Goal: Navigation & Orientation: Find specific page/section

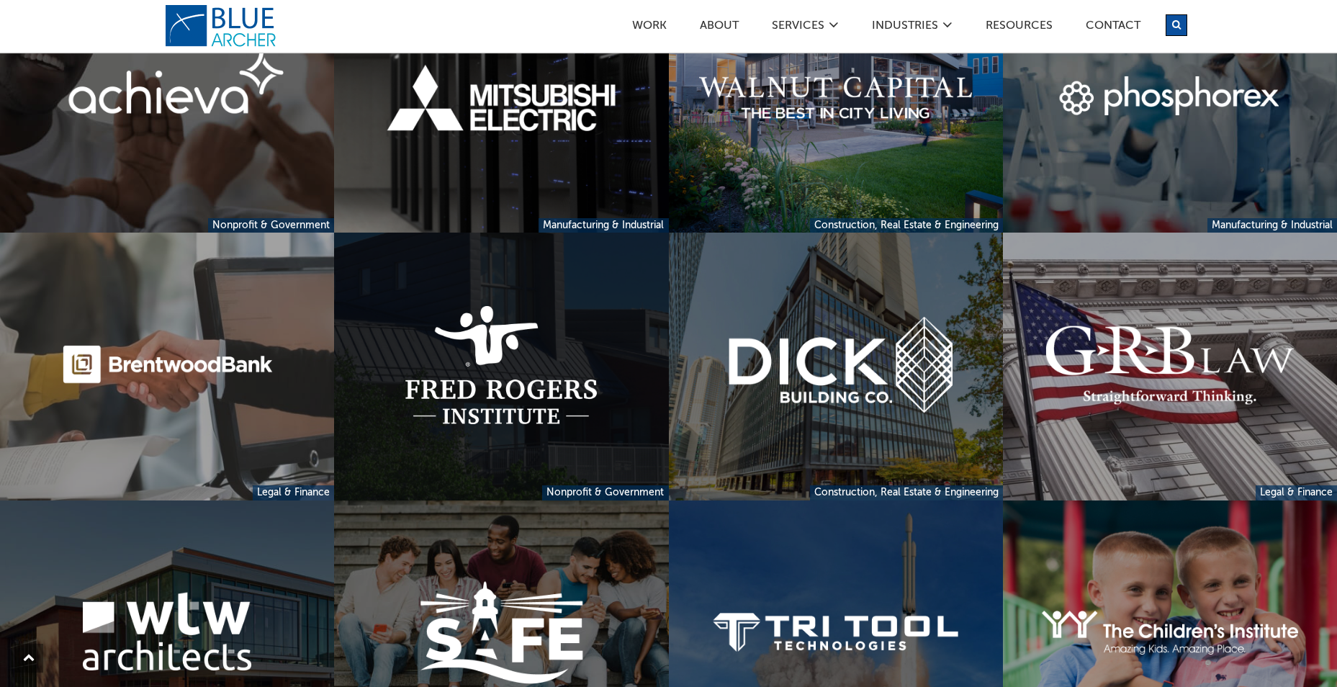
scroll to position [1224, 0]
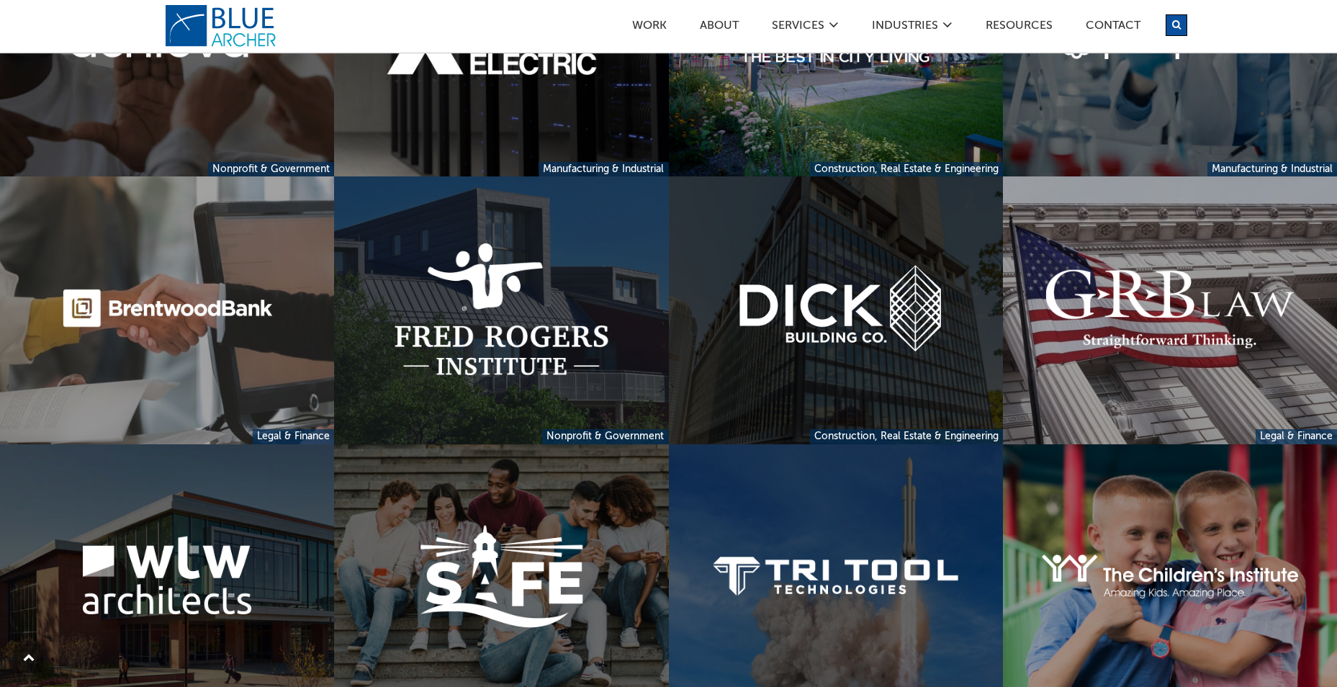
click at [832, 340] on link at bounding box center [836, 309] width 334 height 267
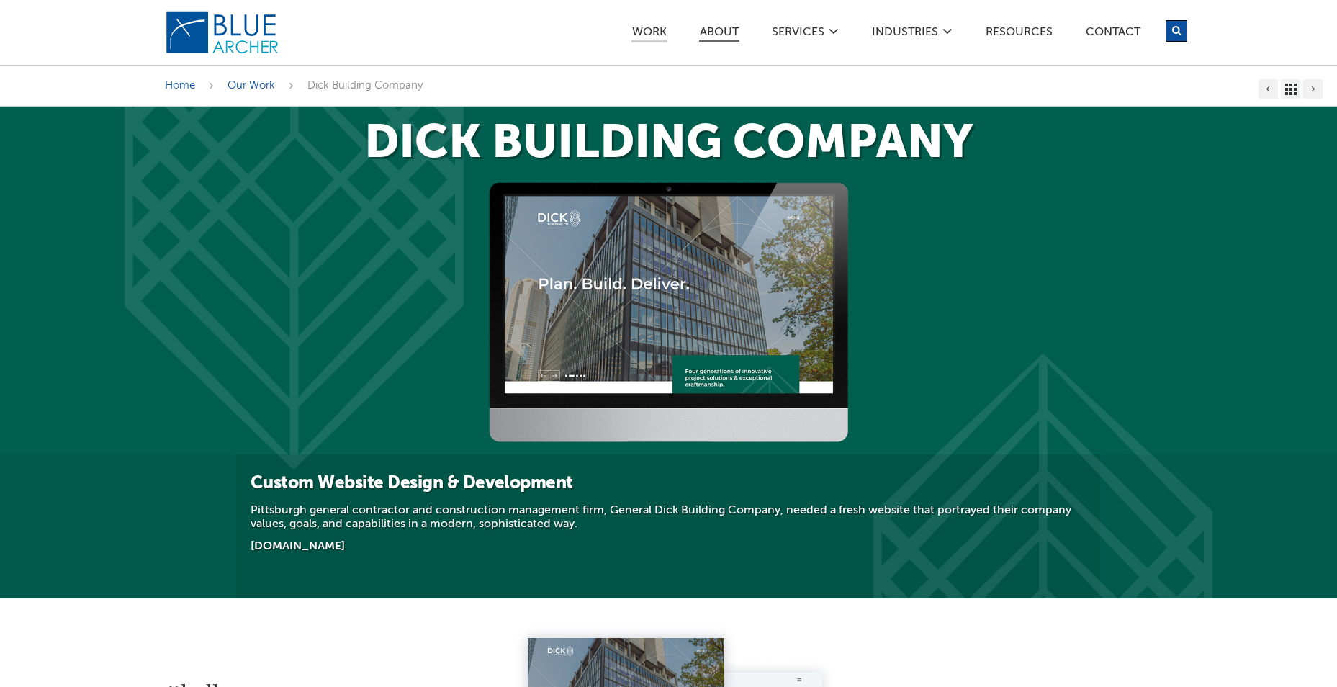
click at [719, 29] on link "ABOUT" at bounding box center [719, 34] width 40 height 15
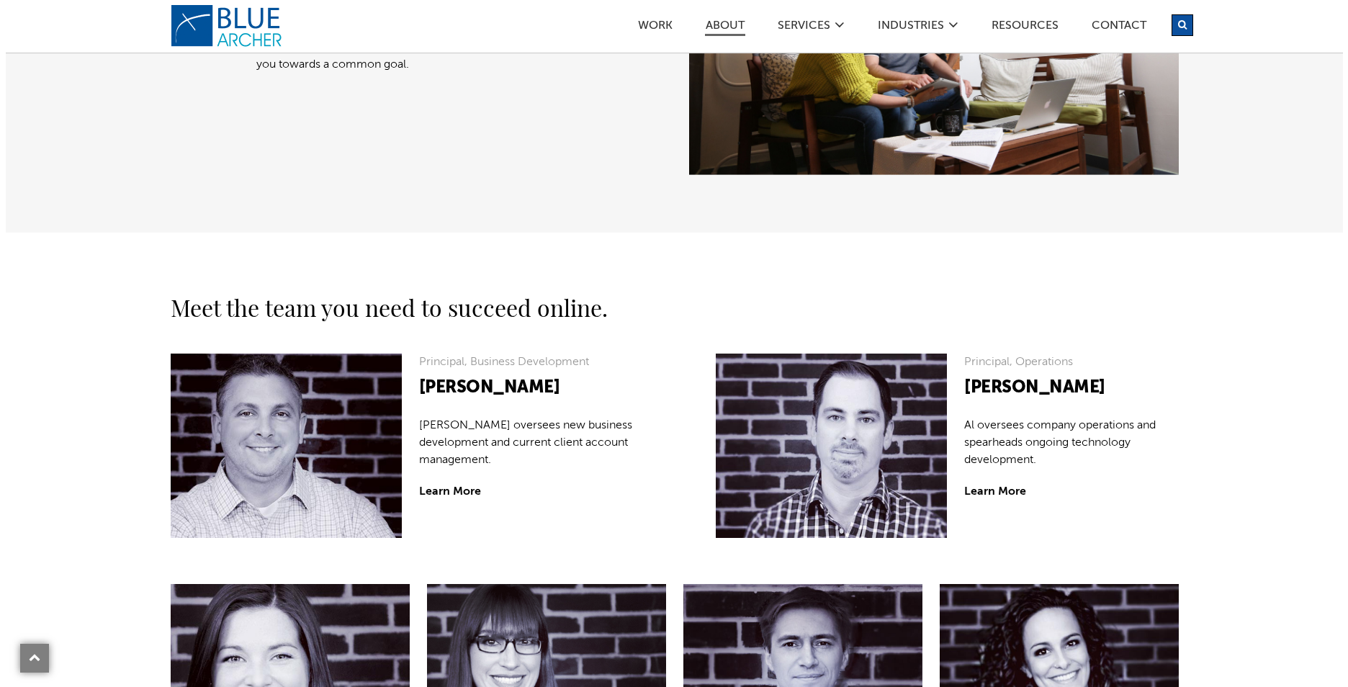
scroll to position [936, 0]
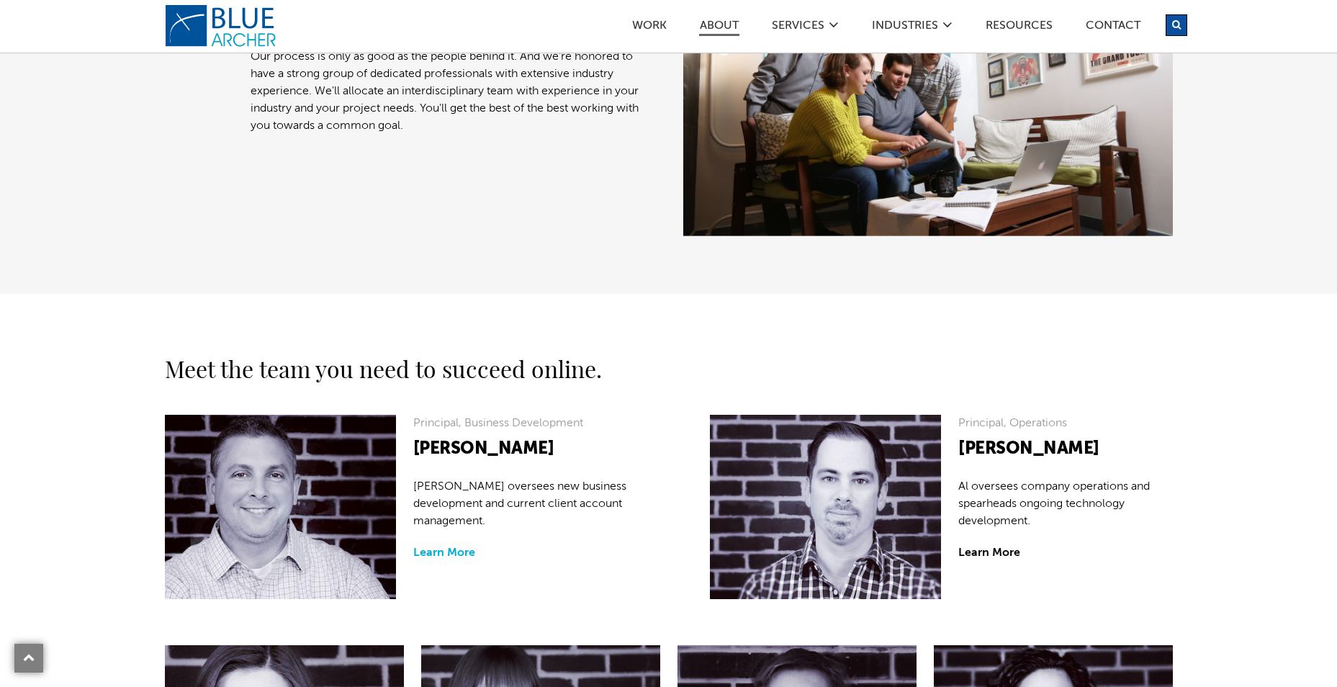
click at [464, 551] on link "Learn More" at bounding box center [444, 553] width 62 height 12
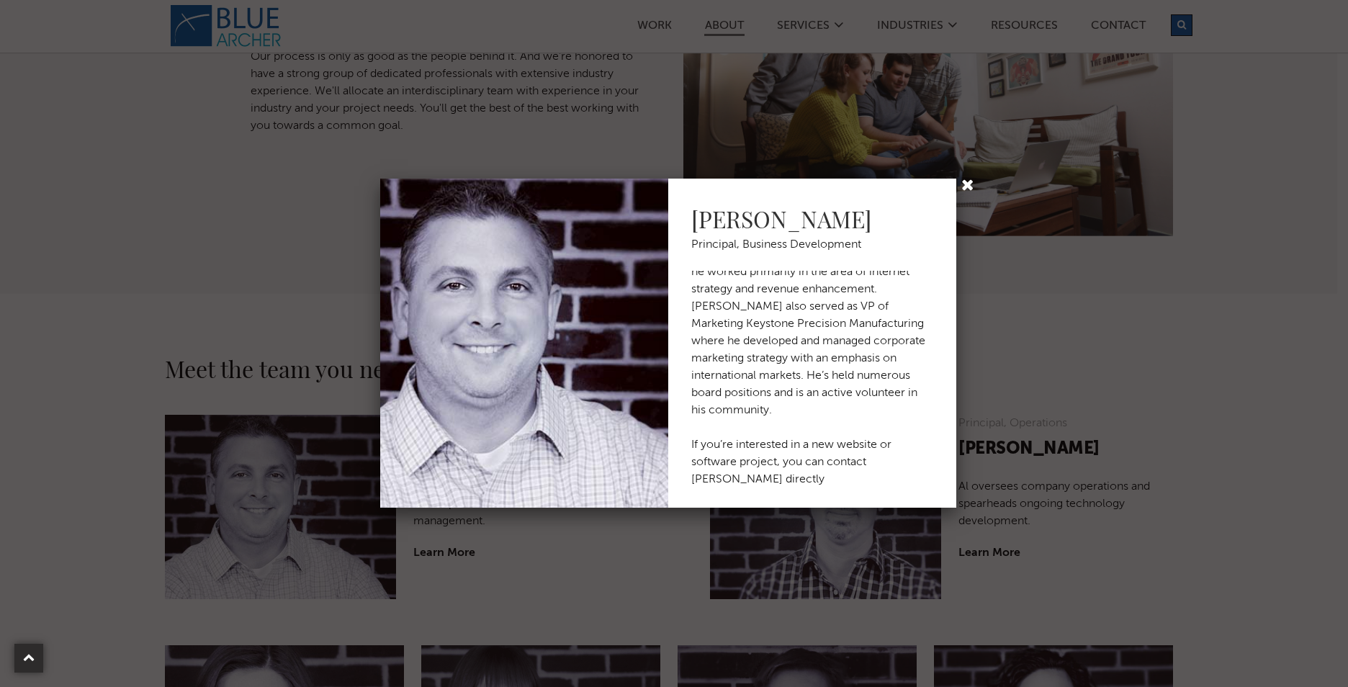
scroll to position [114, 0]
click at [970, 179] on link at bounding box center [970, 186] width 18 height 18
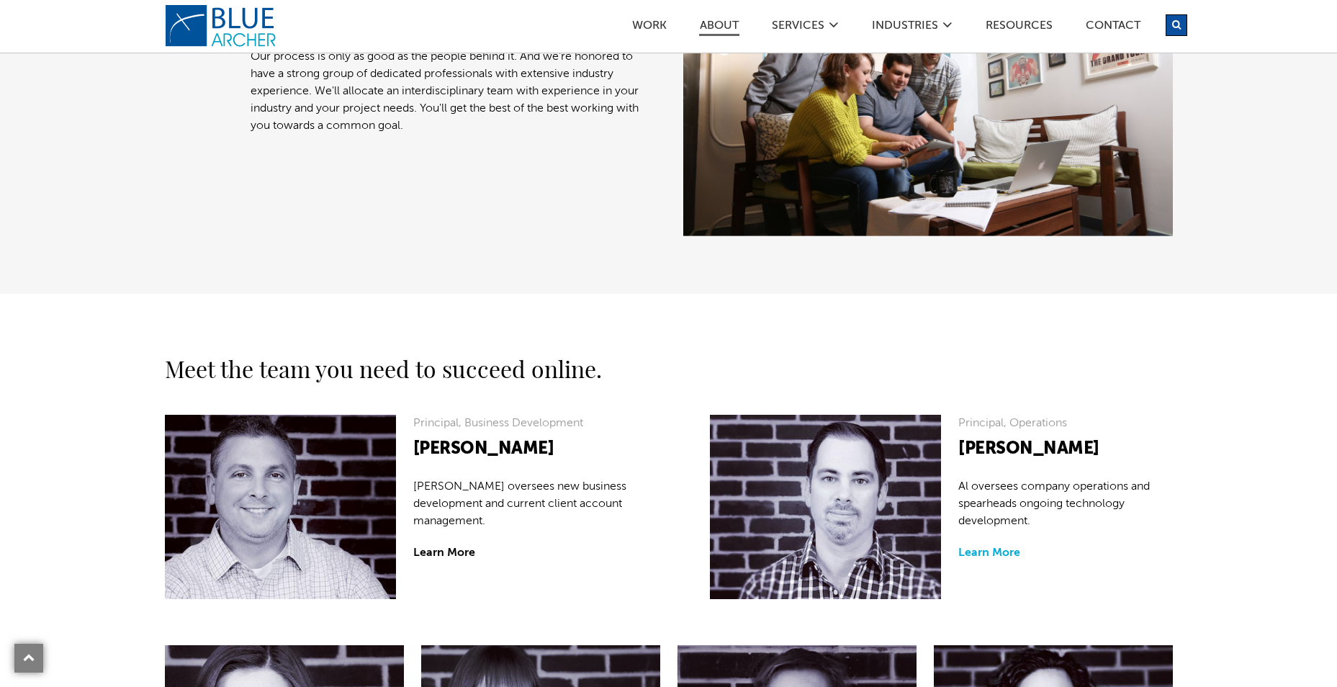
click at [997, 554] on link "Learn More" at bounding box center [989, 553] width 62 height 12
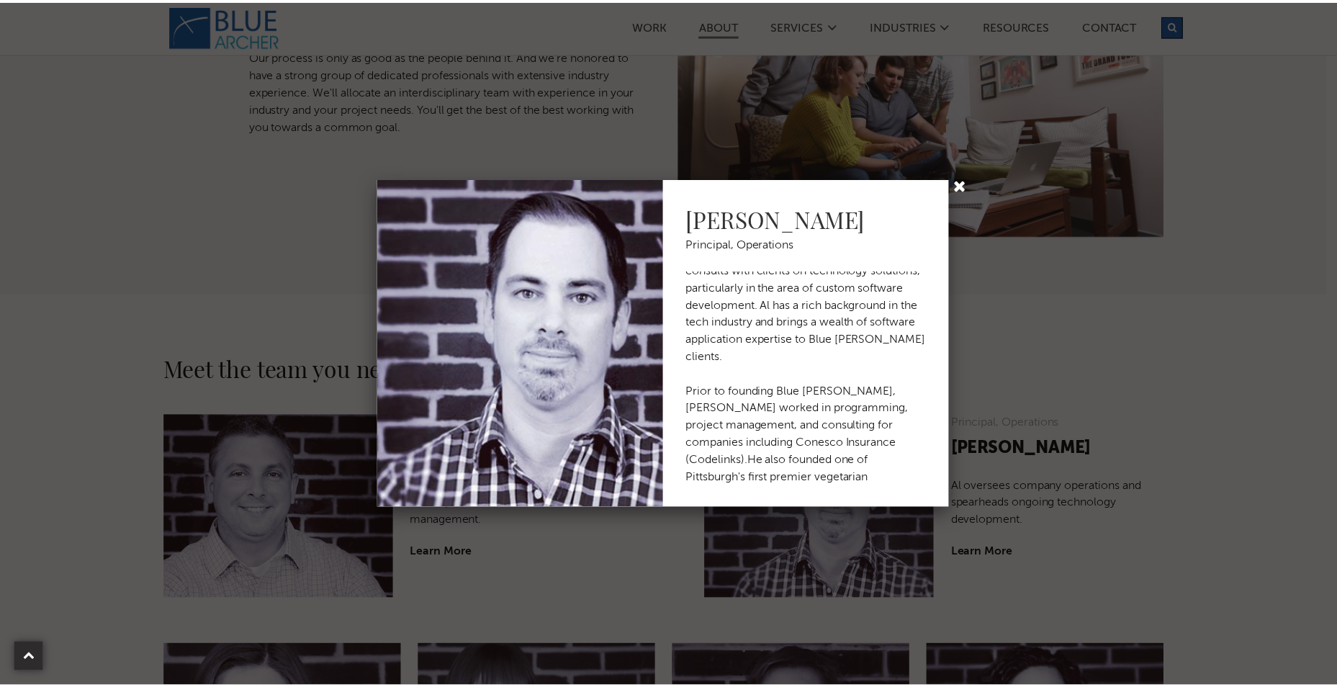
scroll to position [45, 0]
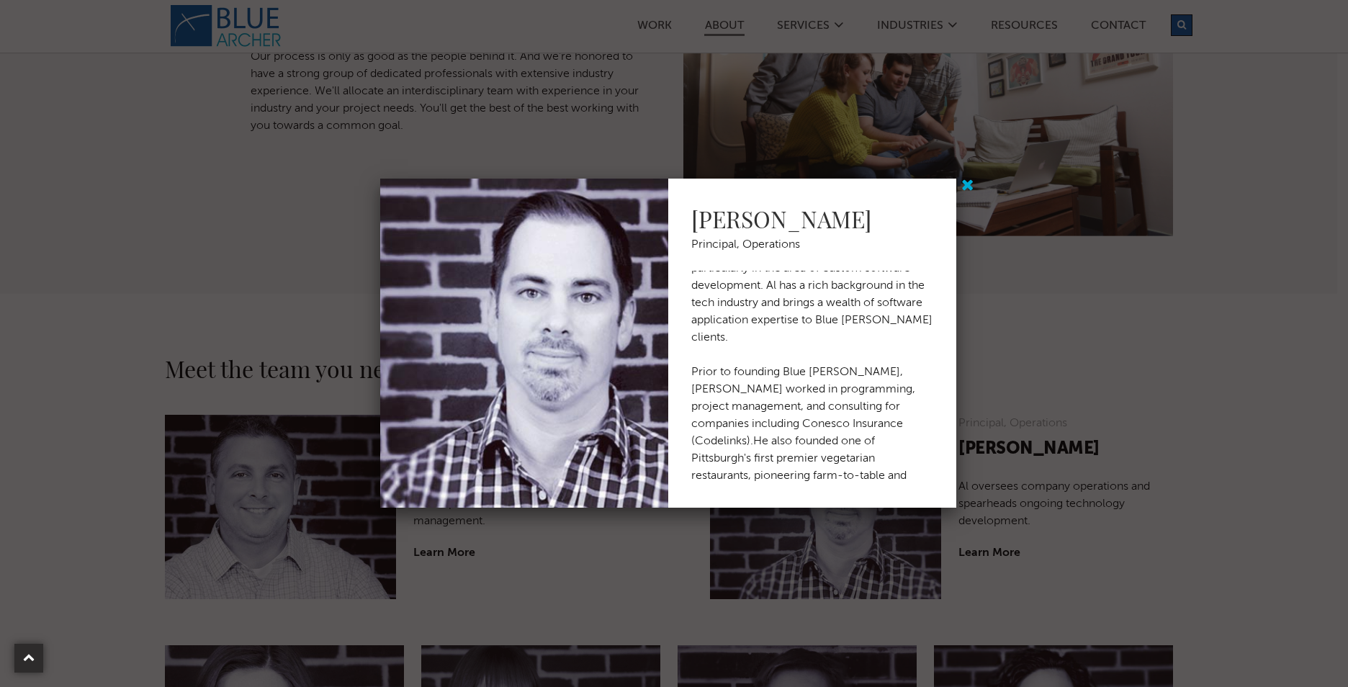
click at [971, 181] on link at bounding box center [970, 186] width 18 height 18
